Goal: Task Accomplishment & Management: Use online tool/utility

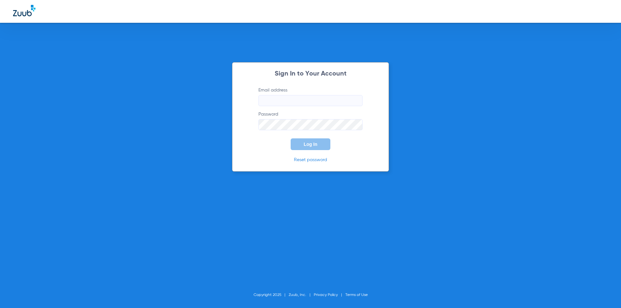
type input "[EMAIL_ADDRESS][DOMAIN_NAME]"
click at [321, 142] on button "Log In" at bounding box center [310, 144] width 40 height 12
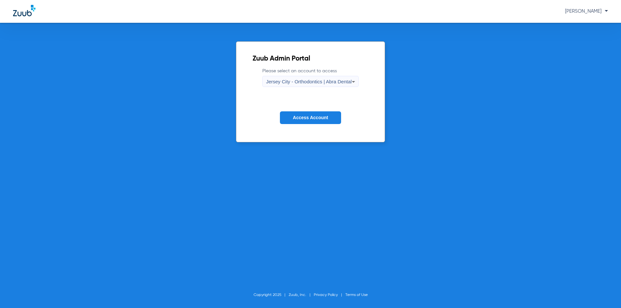
click at [302, 84] on span "Jersey City - Orthodontics | Abra Dental" at bounding box center [309, 82] width 86 height 6
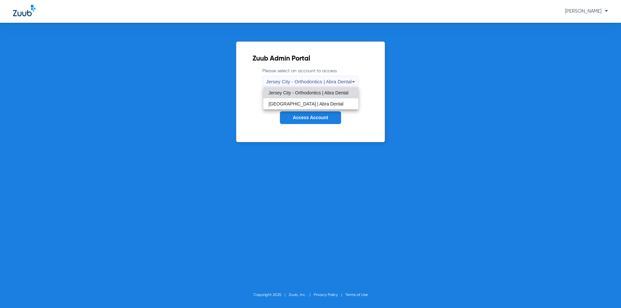
click at [302, 103] on span "[GEOGRAPHIC_DATA] | Abra Dental" at bounding box center [305, 103] width 75 height 5
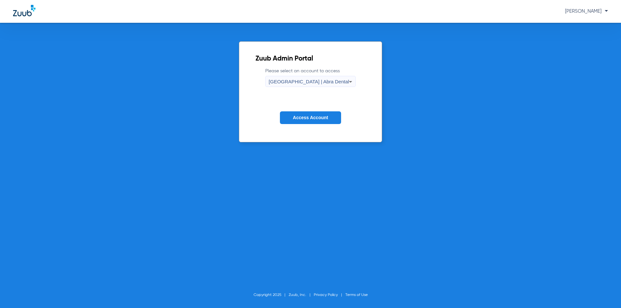
drag, startPoint x: 306, startPoint y: 113, endPoint x: 253, endPoint y: 114, distance: 52.4
click at [305, 114] on button "Access Account" at bounding box center [310, 117] width 61 height 13
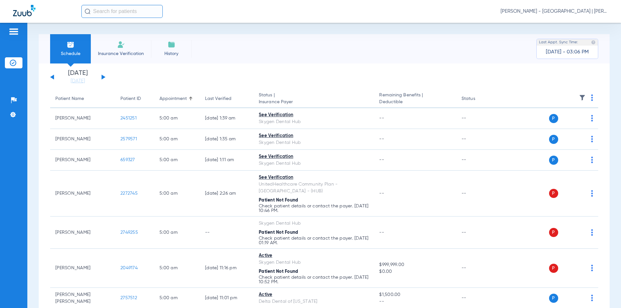
click at [118, 14] on input "text" at bounding box center [121, 11] width 81 height 13
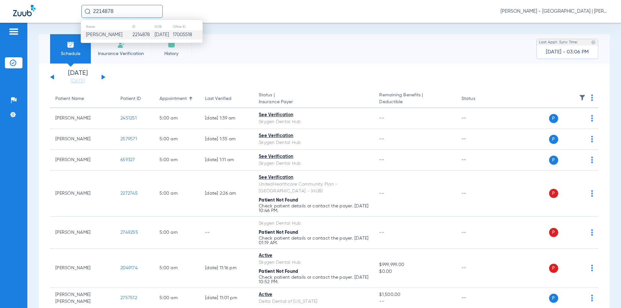
type input "2214878"
click at [132, 36] on td "2214878" at bounding box center [143, 34] width 22 height 9
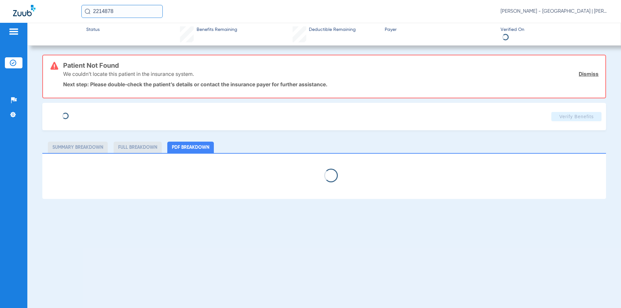
select select "page-width"
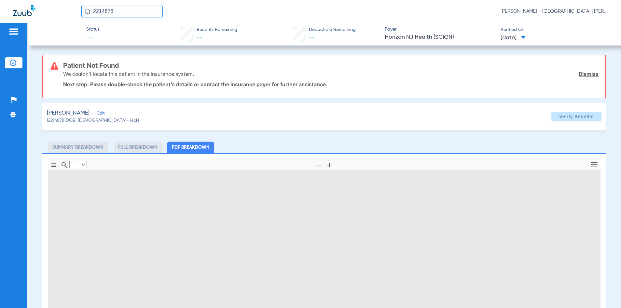
type input "1"
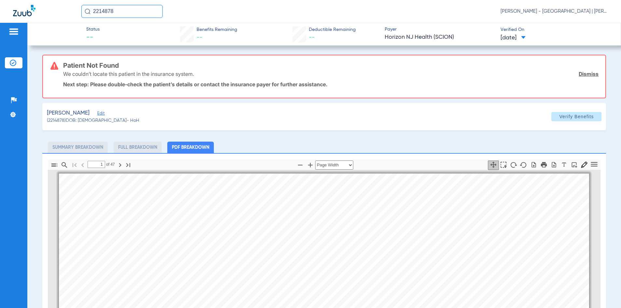
scroll to position [3, 0]
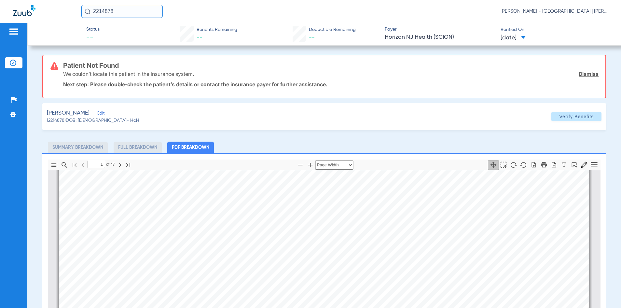
click at [97, 114] on span "Edit" at bounding box center [100, 114] width 6 height 6
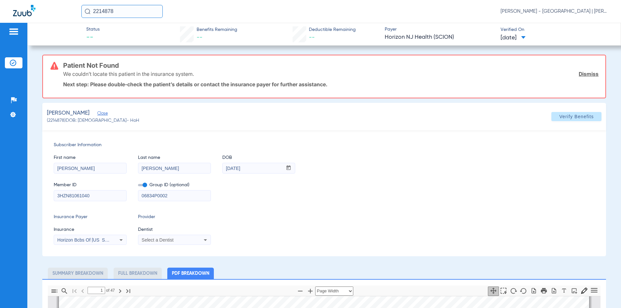
drag, startPoint x: 174, startPoint y: 193, endPoint x: 134, endPoint y: 195, distance: 40.7
click at [135, 194] on div "Member ID 3HZN81061040 Group ID (optional) 06834P0002" at bounding box center [324, 188] width 541 height 25
click at [563, 117] on span "Verify Benefits" at bounding box center [576, 116] width 34 height 5
